Goal: Complete application form: Complete application form

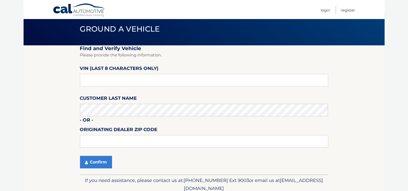
scroll to position [25, 0]
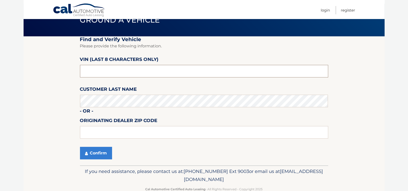
click at [100, 72] on input "text" at bounding box center [204, 71] width 248 height 13
type input "NM130137"
type input "11563"
click at [102, 156] on button "Confirm" at bounding box center [96, 153] width 32 height 13
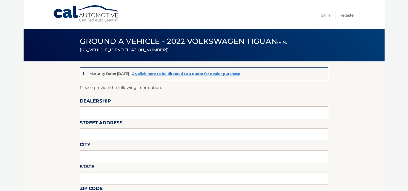
click at [122, 117] on input "text" at bounding box center [204, 113] width 248 height 13
type input "SUNRISE VOLKSWAGEN"
type input "31 SUNRISE HWY"
type input "LYNBROOK"
type input "NY"
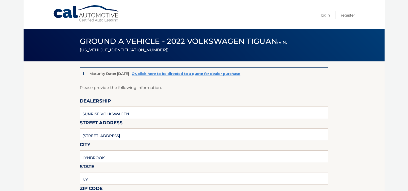
scroll to position [105, 0]
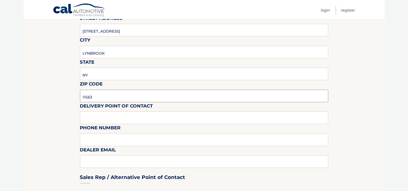
type input "11563"
type input "FAVVIO PEREZ"
type input "516-596-5970"
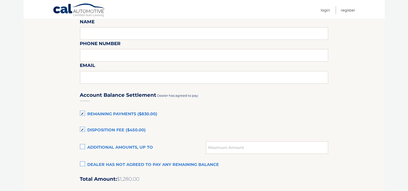
scroll to position [280, 0]
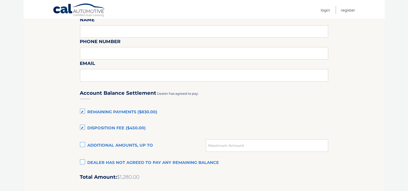
type input "FGONZALEZ@SUNRISEVW.COM"
click at [216, 143] on input "text" at bounding box center [267, 145] width 122 height 13
type input "1280"
click at [185, 141] on label "Additional amounts, up to" at bounding box center [143, 146] width 126 height 10
click at [0, 0] on input "Additional amounts, up to" at bounding box center [0, 0] width 0 height 0
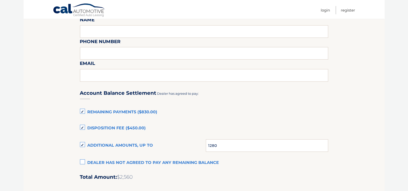
click at [83, 145] on label "Additional amounts, up to" at bounding box center [143, 146] width 126 height 10
click at [0, 0] on input "Additional amounts, up to" at bounding box center [0, 0] width 0 height 0
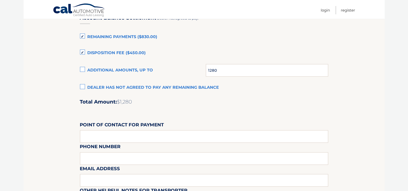
scroll to position [380, 0]
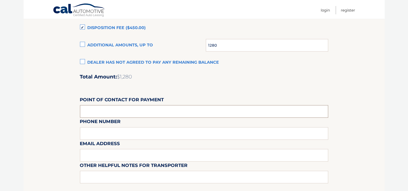
click at [108, 112] on input "text" at bounding box center [204, 111] width 248 height 13
type input "FRANK GONZALEZ"
type input "516-596-5970"
type input "FGONZALEZ@SUNRISEVW.COM"
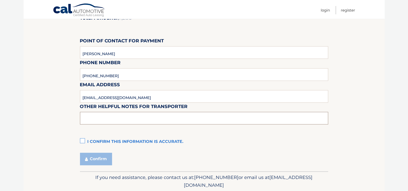
scroll to position [456, 0]
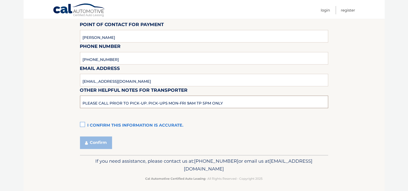
type input "PLEASE CALL PRIOR TO PICK-UP. PICK-UPS MON-FRI 9AM TP 5PM ONLY"
click at [85, 125] on label "I confirm this information is accurate." at bounding box center [204, 126] width 248 height 10
click at [0, 0] on input "I confirm this information is accurate." at bounding box center [0, 0] width 0 height 0
click at [106, 144] on button "Confirm" at bounding box center [96, 143] width 32 height 13
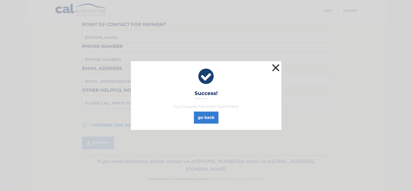
click at [276, 66] on button "×" at bounding box center [276, 68] width 10 height 10
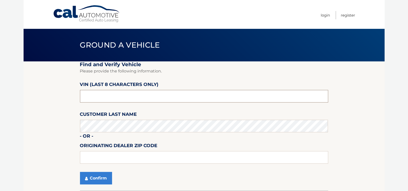
click at [84, 101] on input "text" at bounding box center [204, 96] width 248 height 13
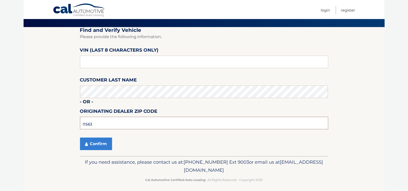
scroll to position [37, 0]
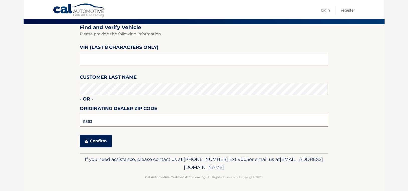
type input "11563"
click at [101, 141] on button "Confirm" at bounding box center [96, 141] width 32 height 13
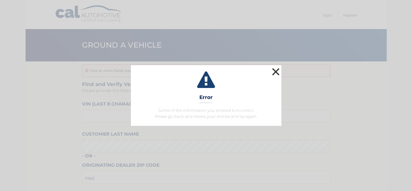
click at [276, 69] on button "×" at bounding box center [276, 72] width 10 height 10
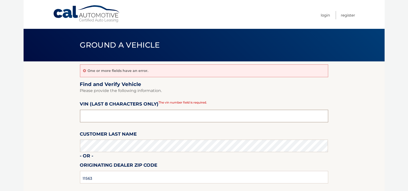
click at [104, 120] on input "text" at bounding box center [204, 116] width 248 height 13
click at [105, 117] on input "text" at bounding box center [204, 116] width 248 height 13
type input "NM119934"
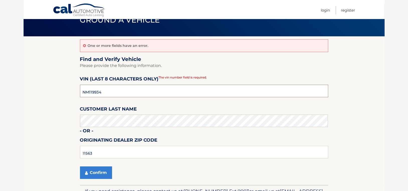
scroll to position [50, 0]
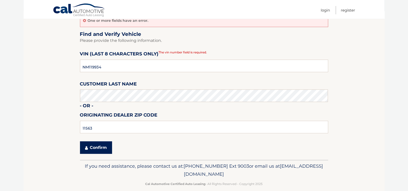
click at [97, 148] on button "Confirm" at bounding box center [96, 147] width 32 height 13
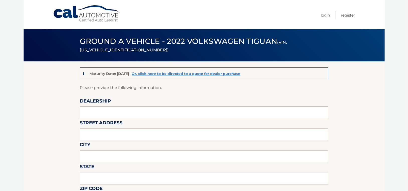
click at [99, 117] on input "text" at bounding box center [204, 113] width 248 height 13
type input "SUNRISE VOLKSWAGEN"
type input "931 SUNRISE HWY"
type input "LYNBROOK"
type input "NY"
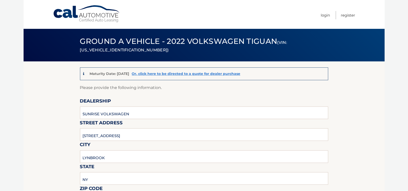
scroll to position [105, 0]
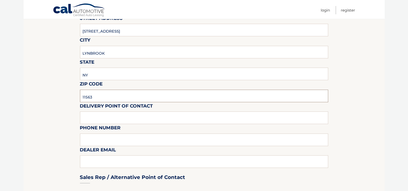
type input "11563"
type input "FAVIO PEREZ"
type input "516-596-5970"
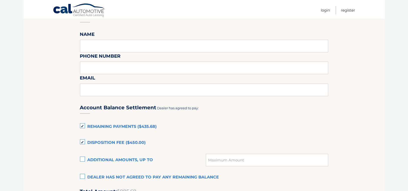
scroll to position [280, 0]
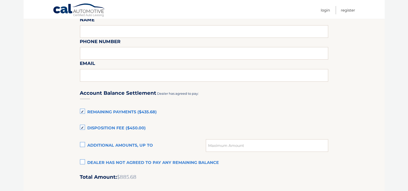
type input "FGONZALEZ@SUNRISEVW.COM"
click at [214, 145] on input "text" at bounding box center [267, 145] width 122 height 13
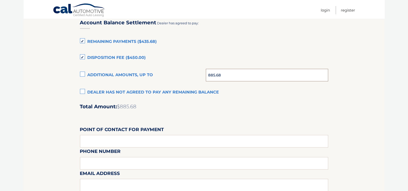
scroll to position [355, 0]
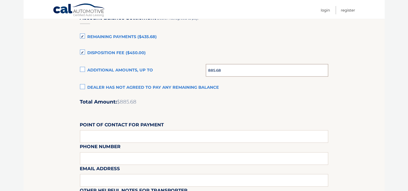
type input "885.68"
click at [130, 133] on input "text" at bounding box center [204, 136] width 248 height 13
type input "FRANK GONZALEZ"
type input "516-596-5970"
type input "FGONZALEZ@SUNRISEVW.COM"
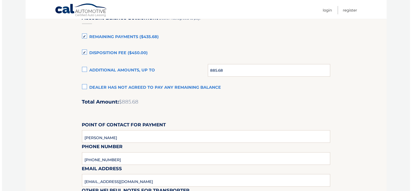
scroll to position [457, 0]
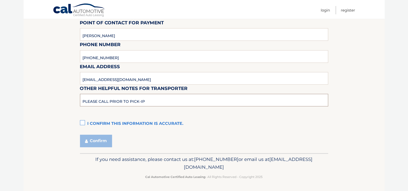
type input "PLEASE CALL PRIOR TO PICK-IP"
click at [83, 124] on label "I confirm this information is accurate." at bounding box center [204, 124] width 248 height 10
click at [0, 0] on input "I confirm this information is accurate." at bounding box center [0, 0] width 0 height 0
click at [105, 144] on button "Confirm" at bounding box center [96, 141] width 32 height 13
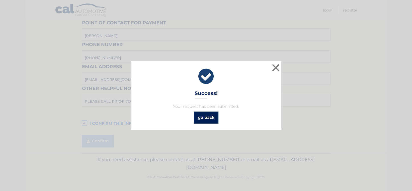
click at [209, 120] on link "go back" at bounding box center [206, 118] width 25 height 12
